Goal: Information Seeking & Learning: Learn about a topic

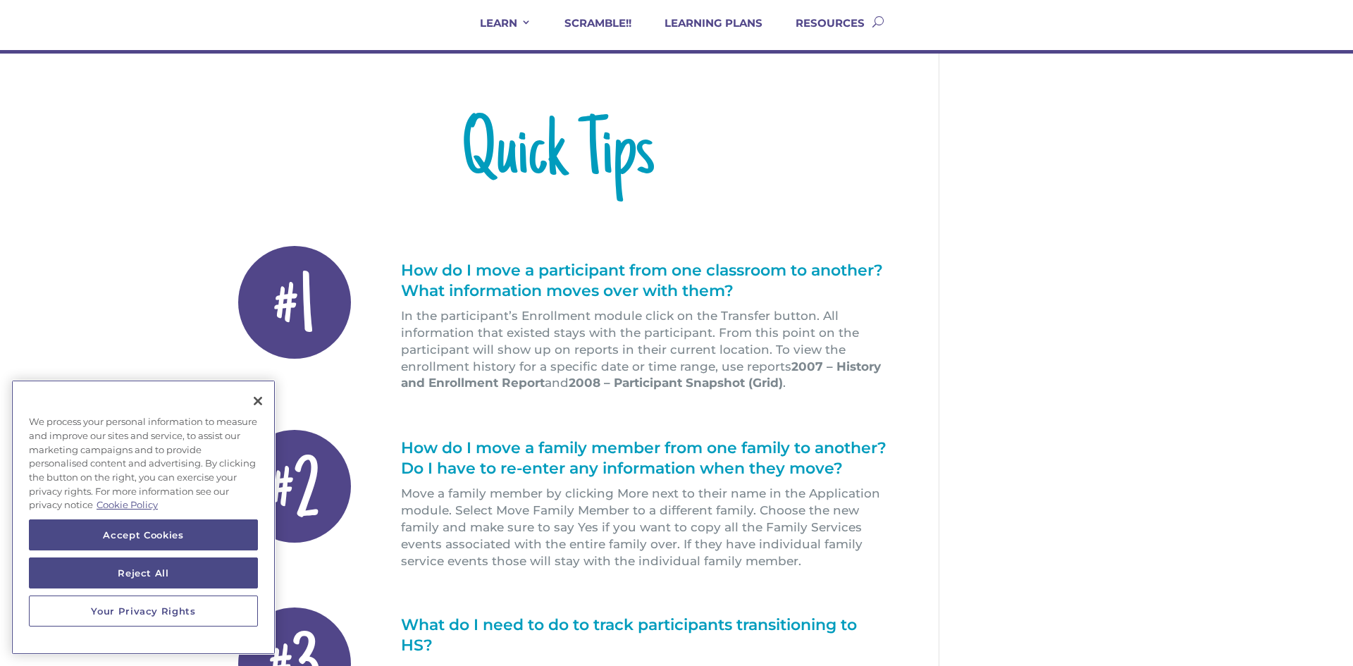
scroll to position [113, 0]
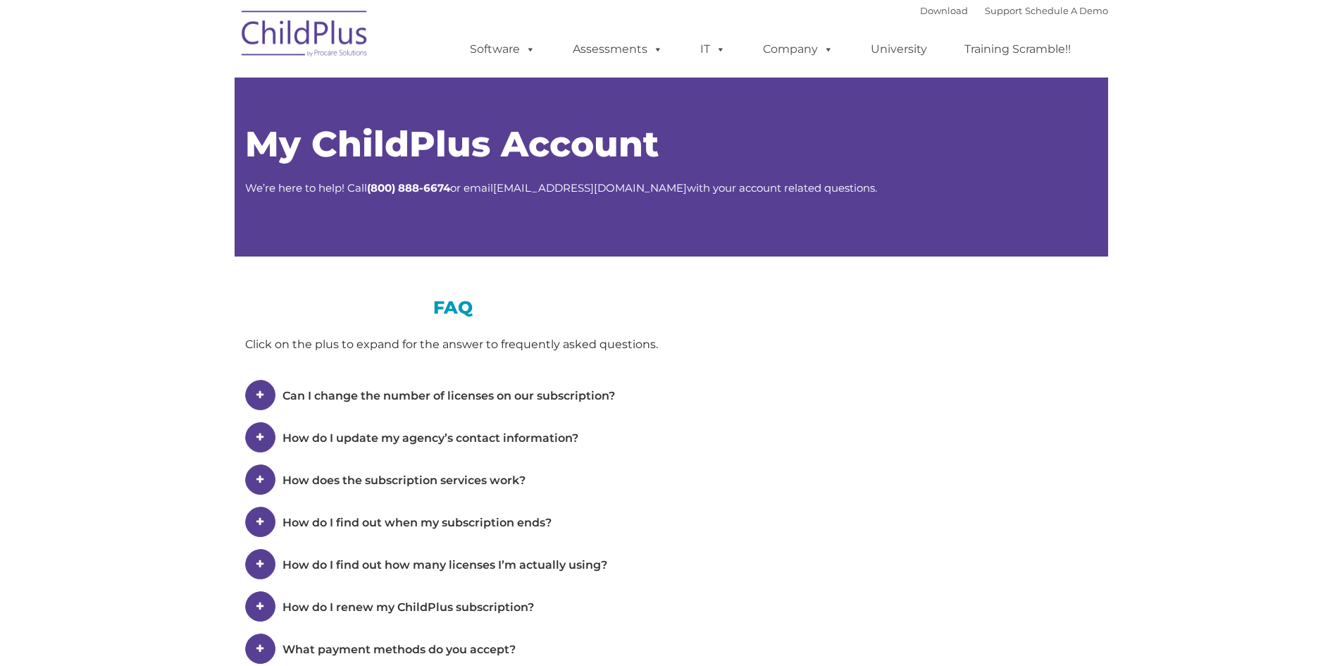
type input ""
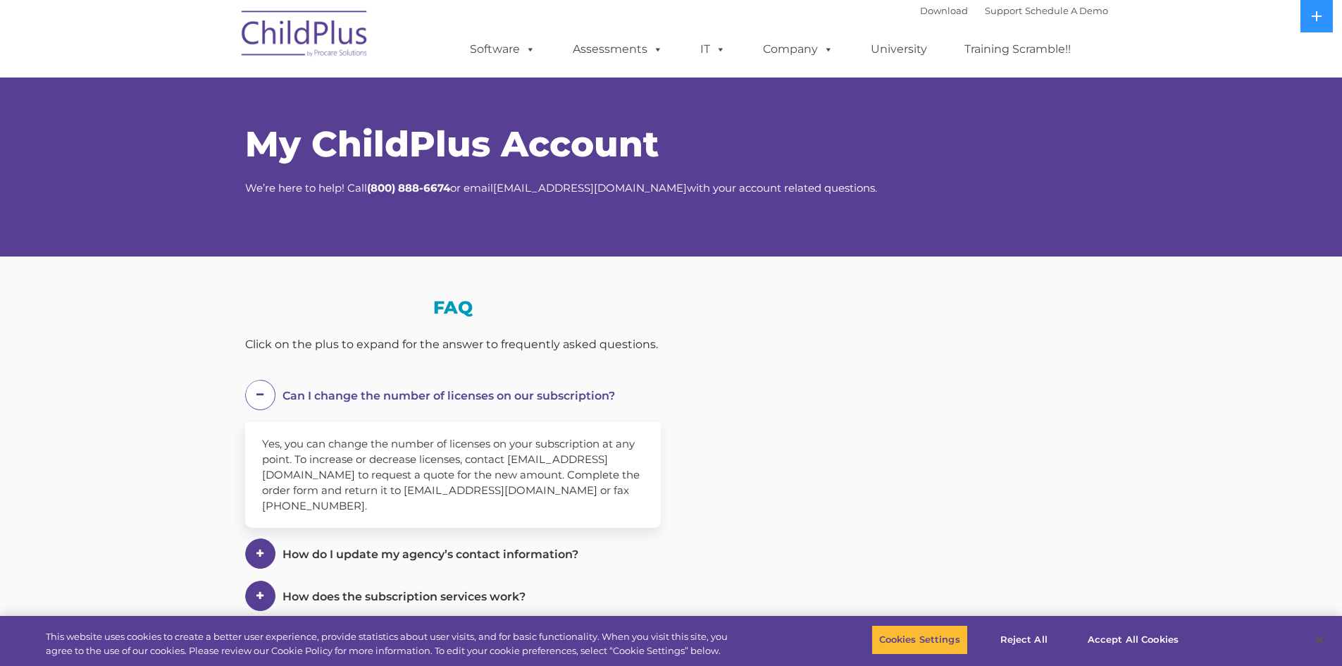
select select "MEDIUM"
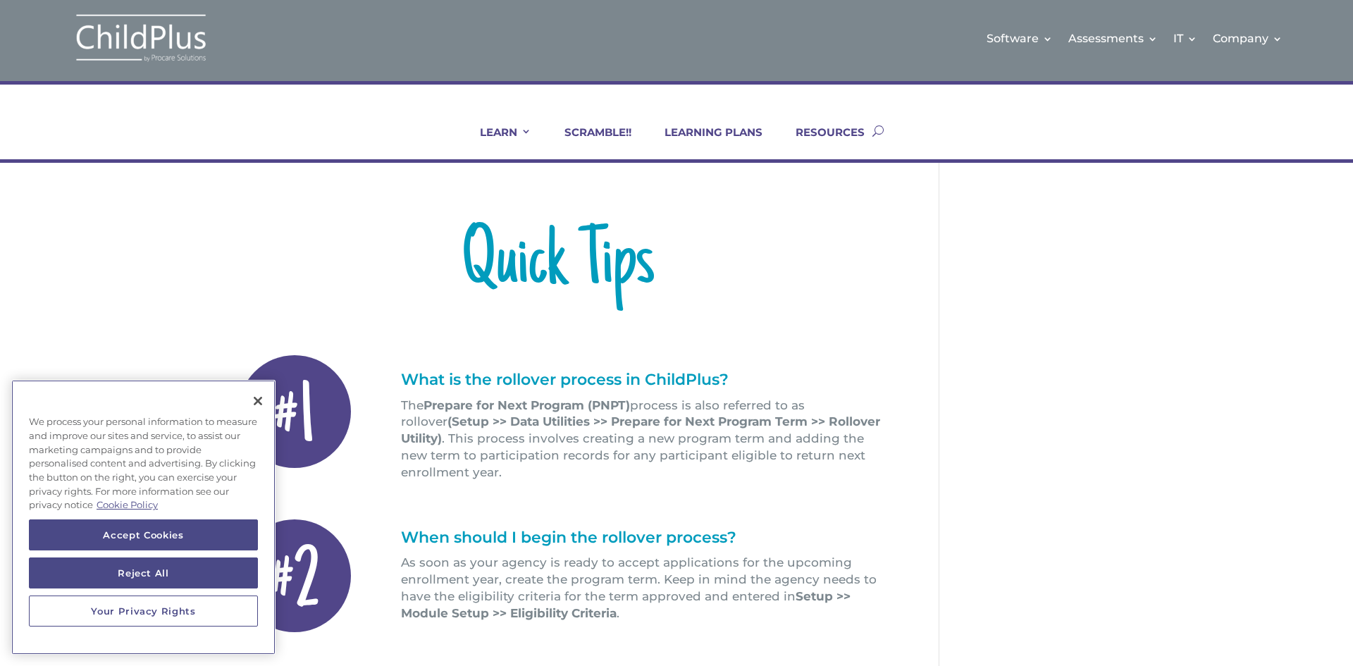
scroll to position [4, 0]
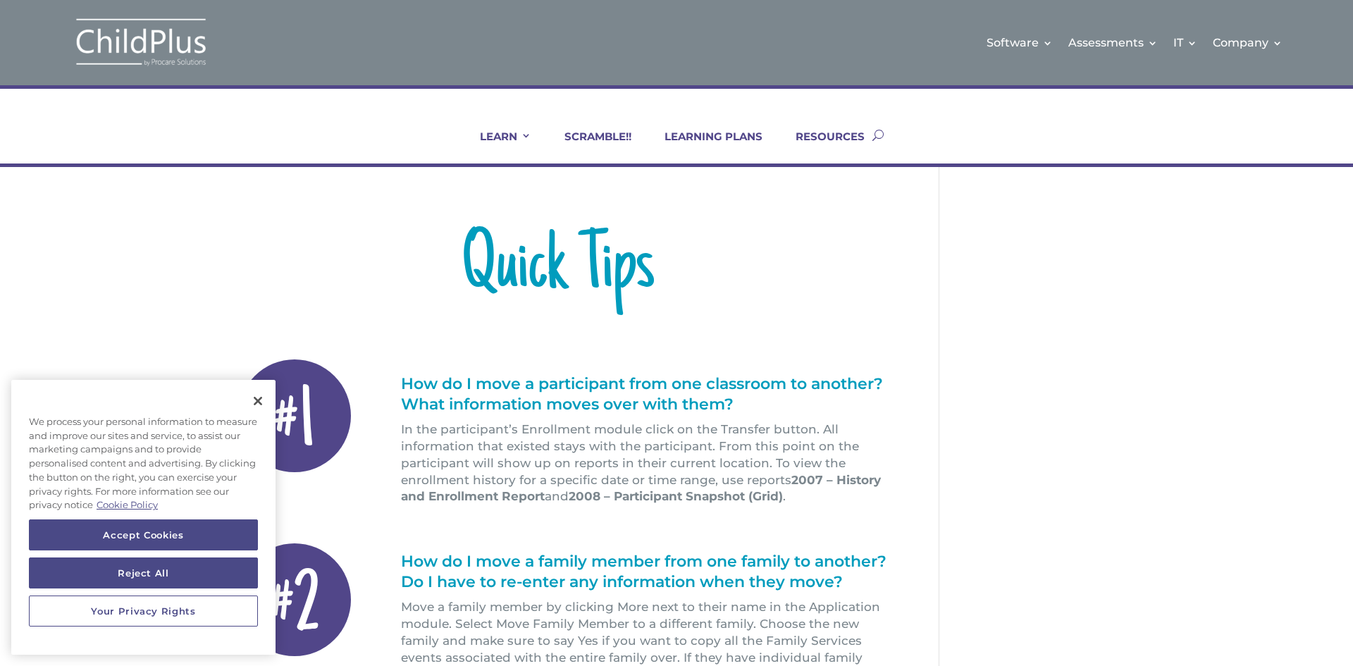
scroll to position [89, 0]
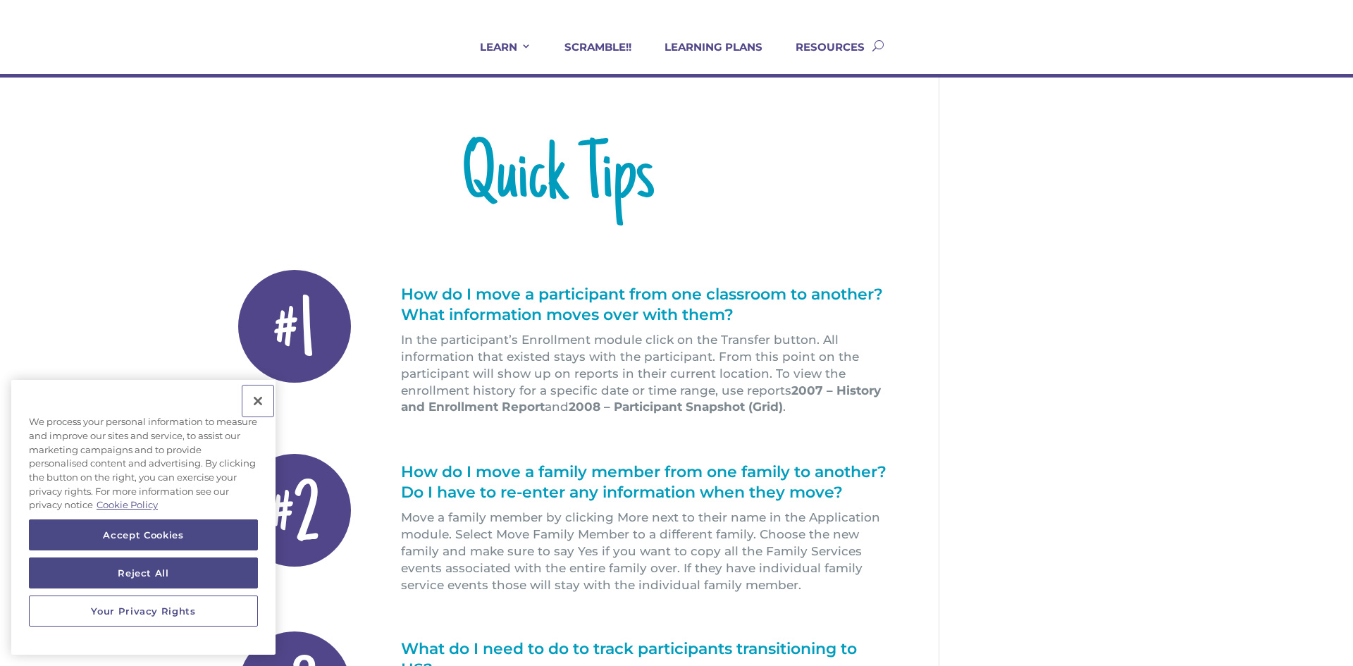
click at [259, 400] on button "Close" at bounding box center [257, 400] width 31 height 31
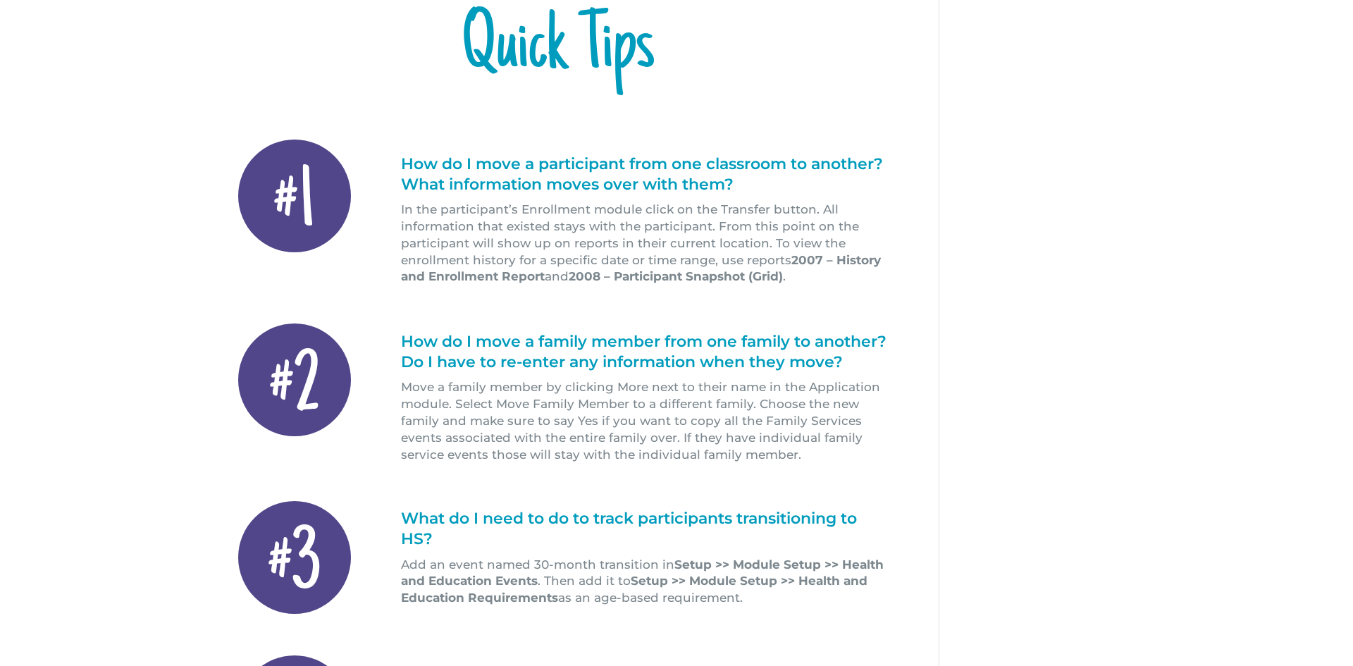
scroll to position [225, 0]
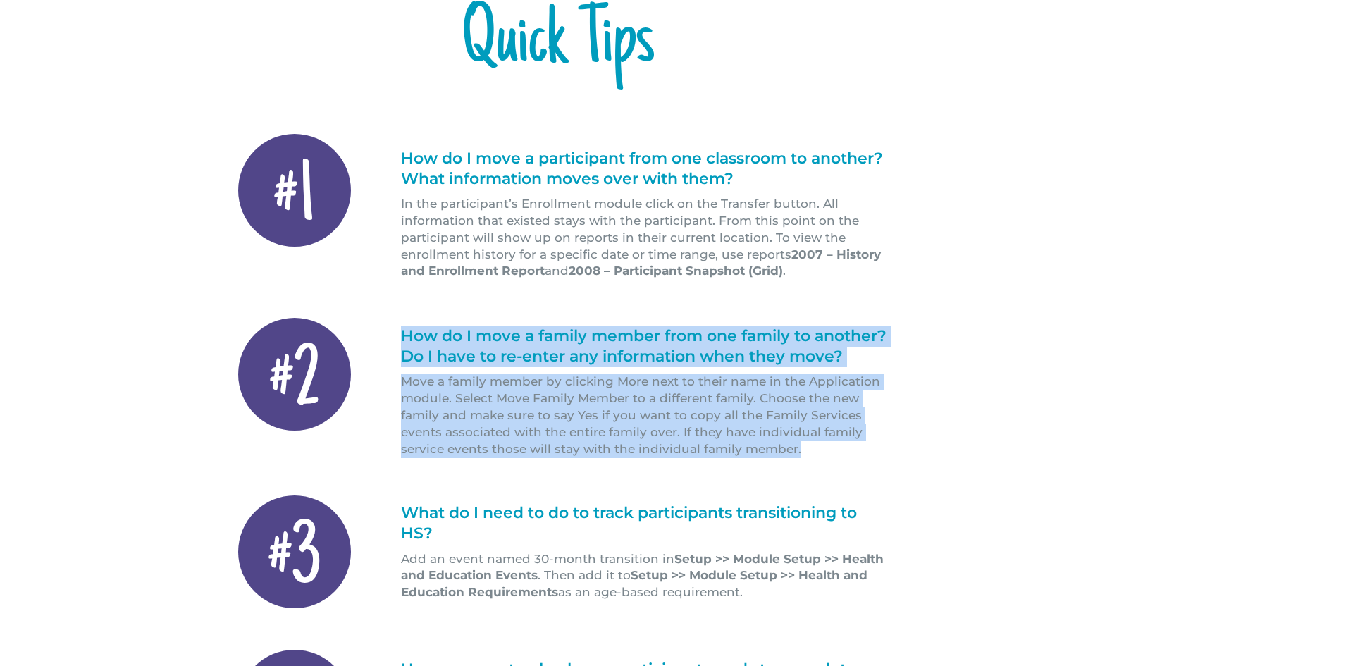
drag, startPoint x: 807, startPoint y: 457, endPoint x: 397, endPoint y: 325, distance: 430.2
click at [397, 325] on div "#2 How do I move a family member from one family to another? Do I have to re-en…" at bounding box center [557, 388] width 664 height 178
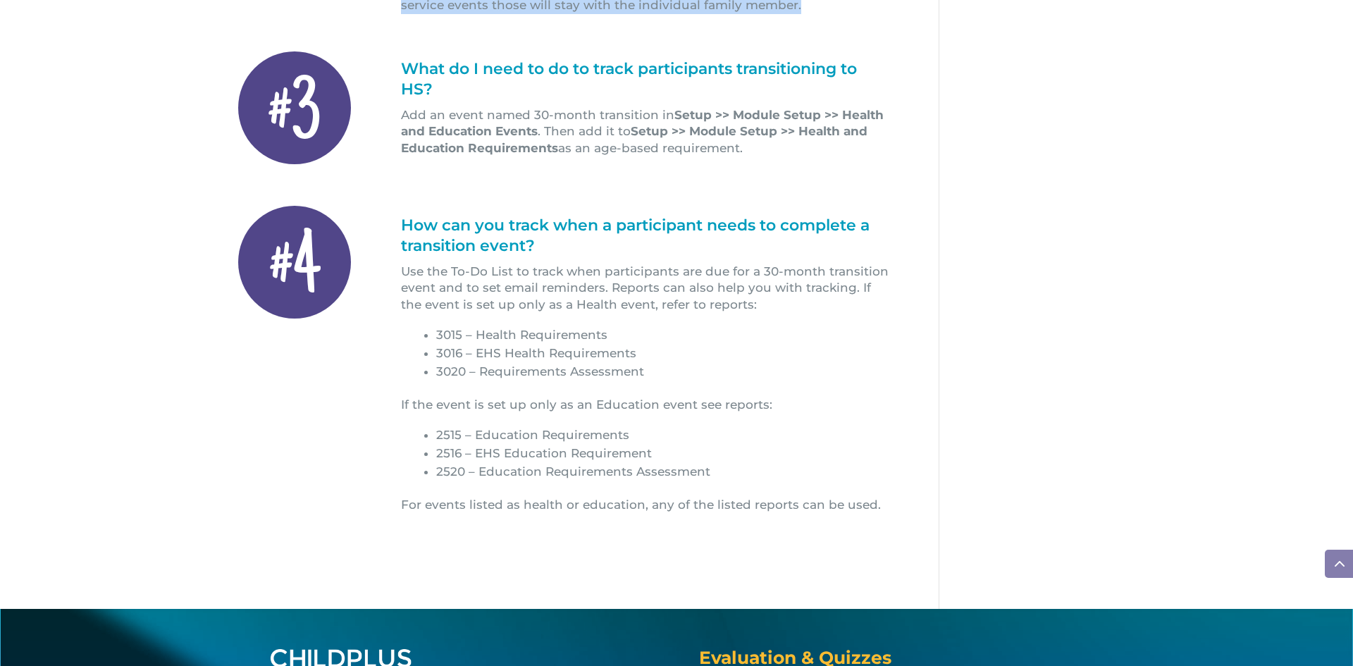
scroll to position [676, 0]
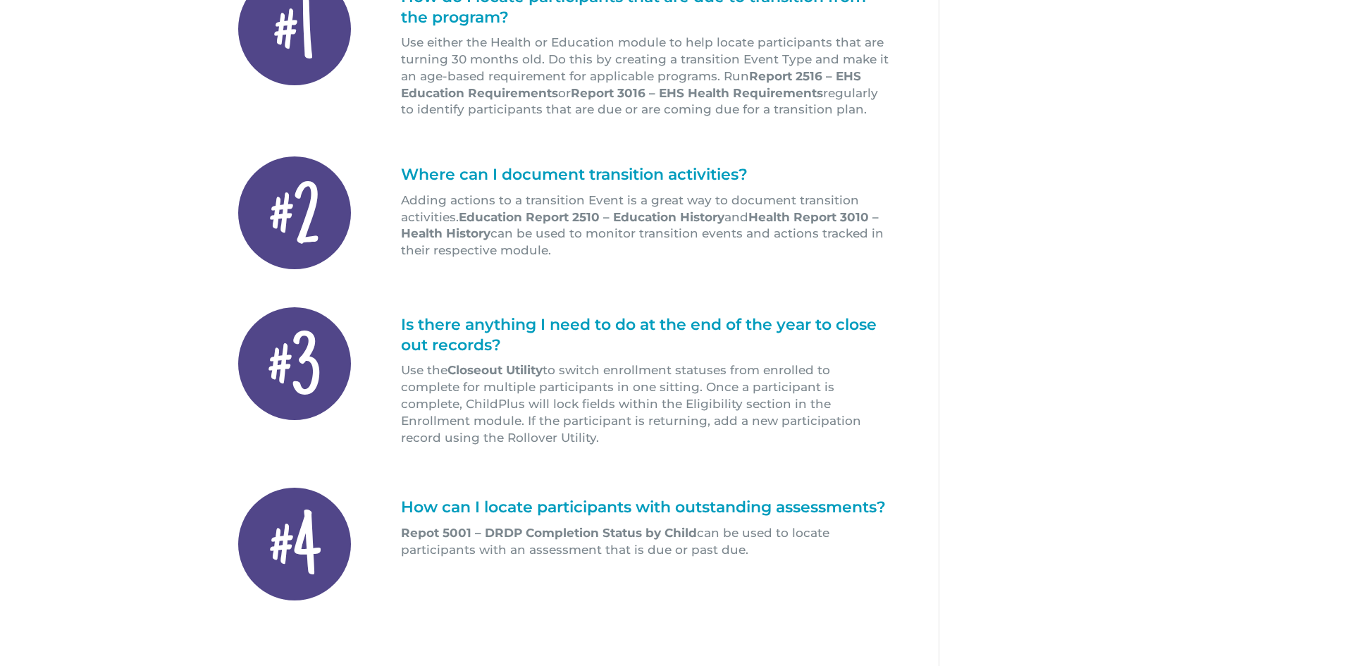
scroll to position [395, 0]
